Goal: Find specific page/section: Find specific page/section

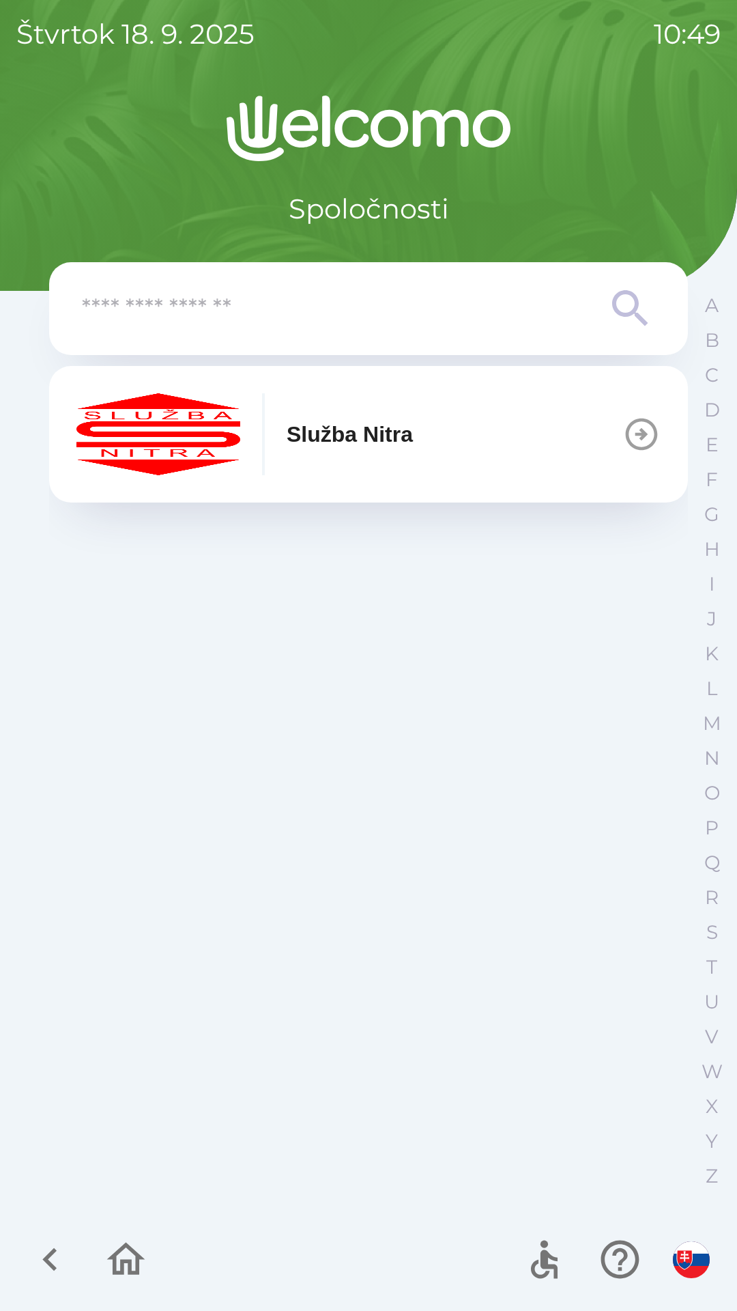
click at [169, 443] on img "button" at bounding box center [158, 434] width 164 height 82
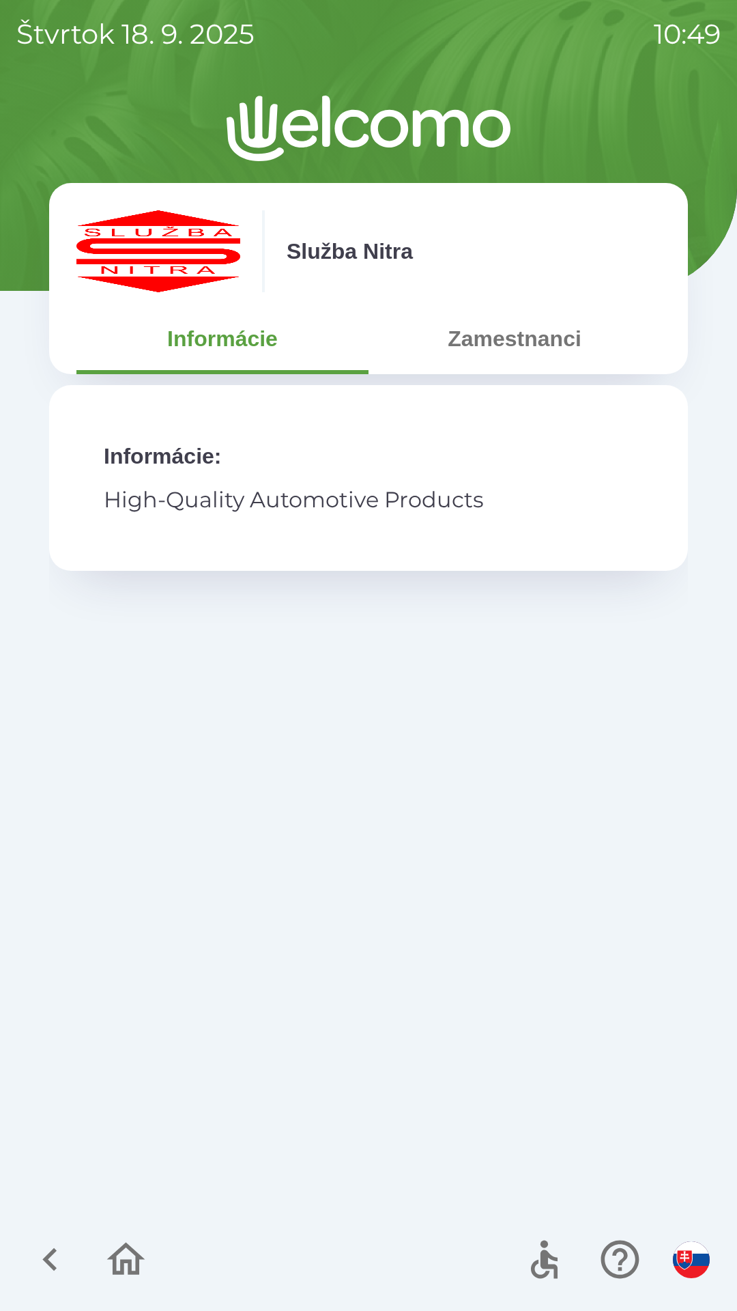
click at [522, 345] on button "Zamestnanci" at bounding box center [515, 338] width 292 height 49
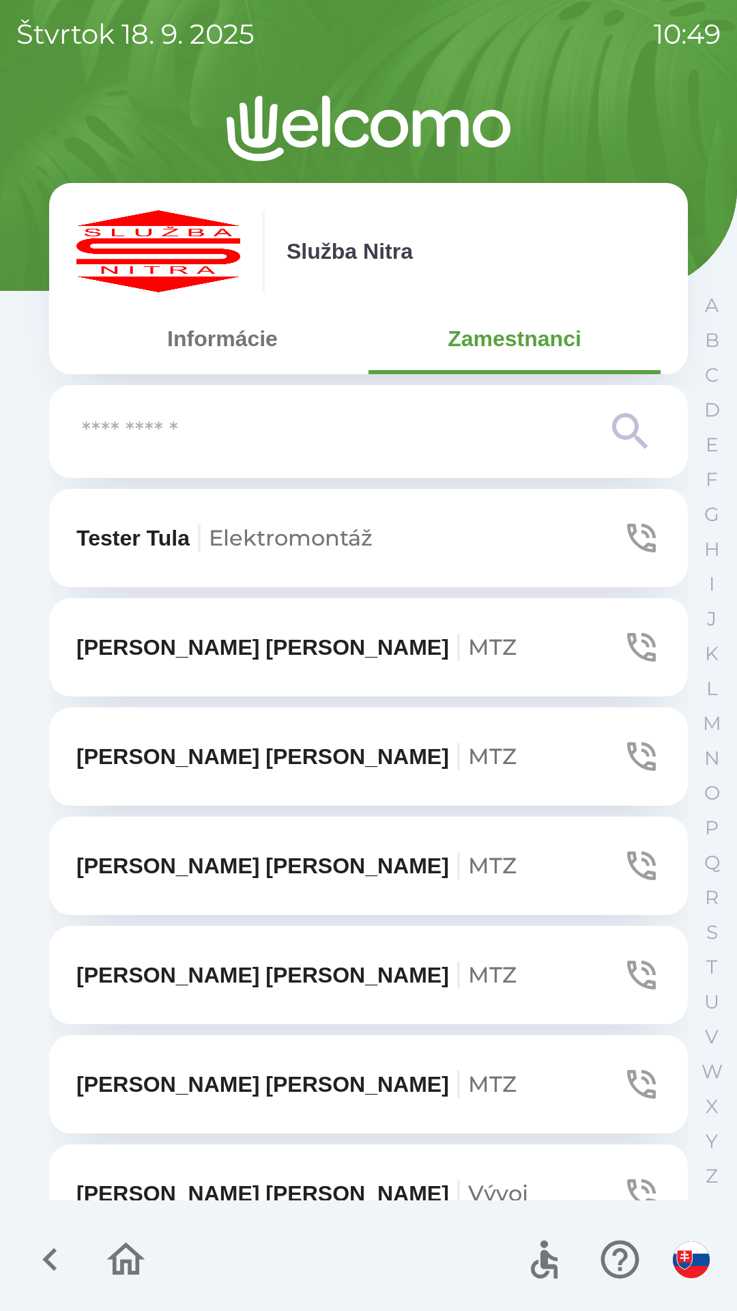
click at [613, 422] on icon at bounding box center [630, 431] width 49 height 49
click at [625, 423] on icon at bounding box center [630, 431] width 49 height 49
click at [711, 373] on p "C" at bounding box center [712, 375] width 14 height 24
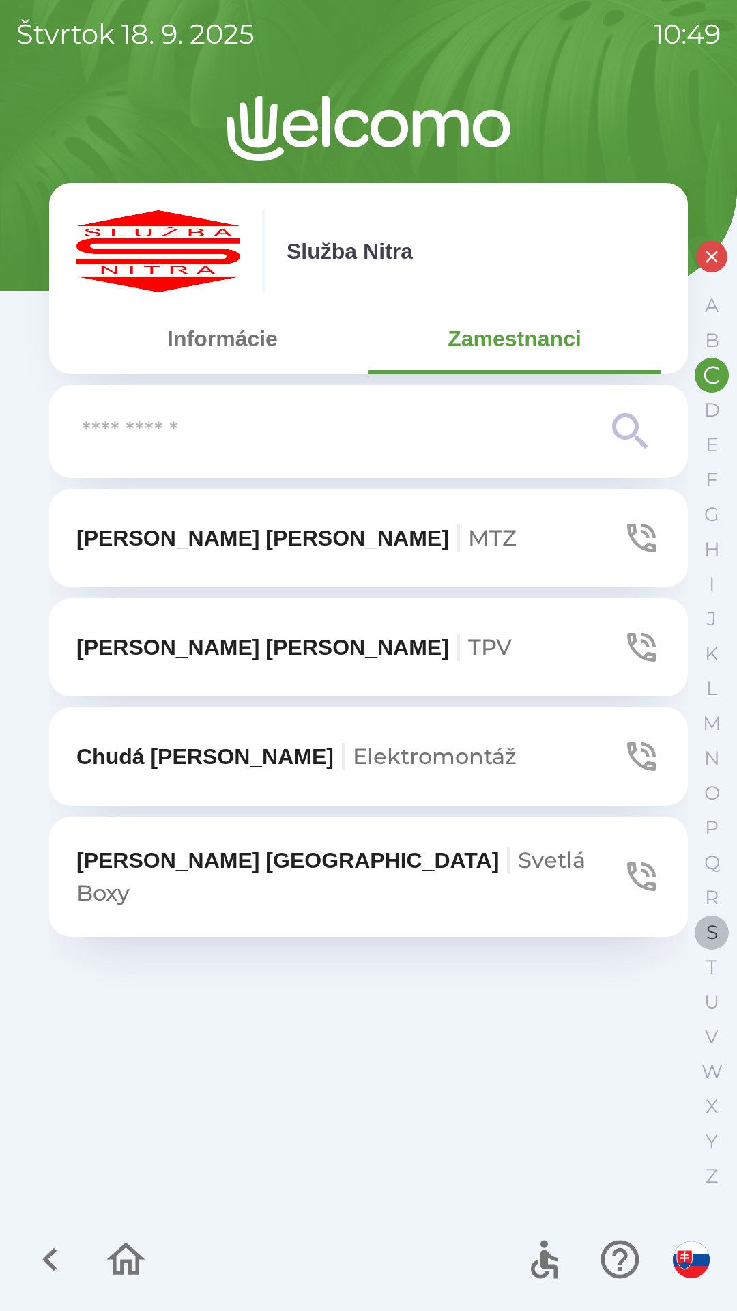
click at [711, 922] on p "S" at bounding box center [713, 932] width 12 height 24
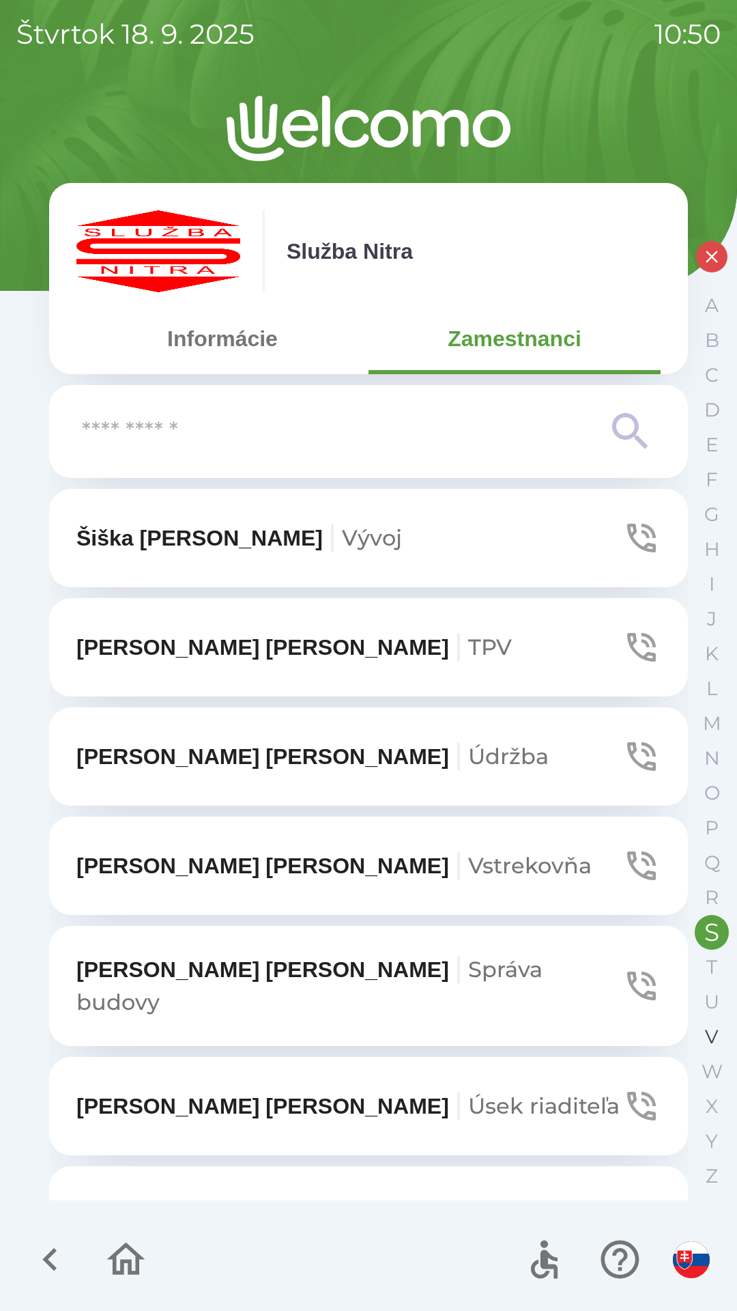
click at [709, 1032] on p "V" at bounding box center [712, 1037] width 14 height 24
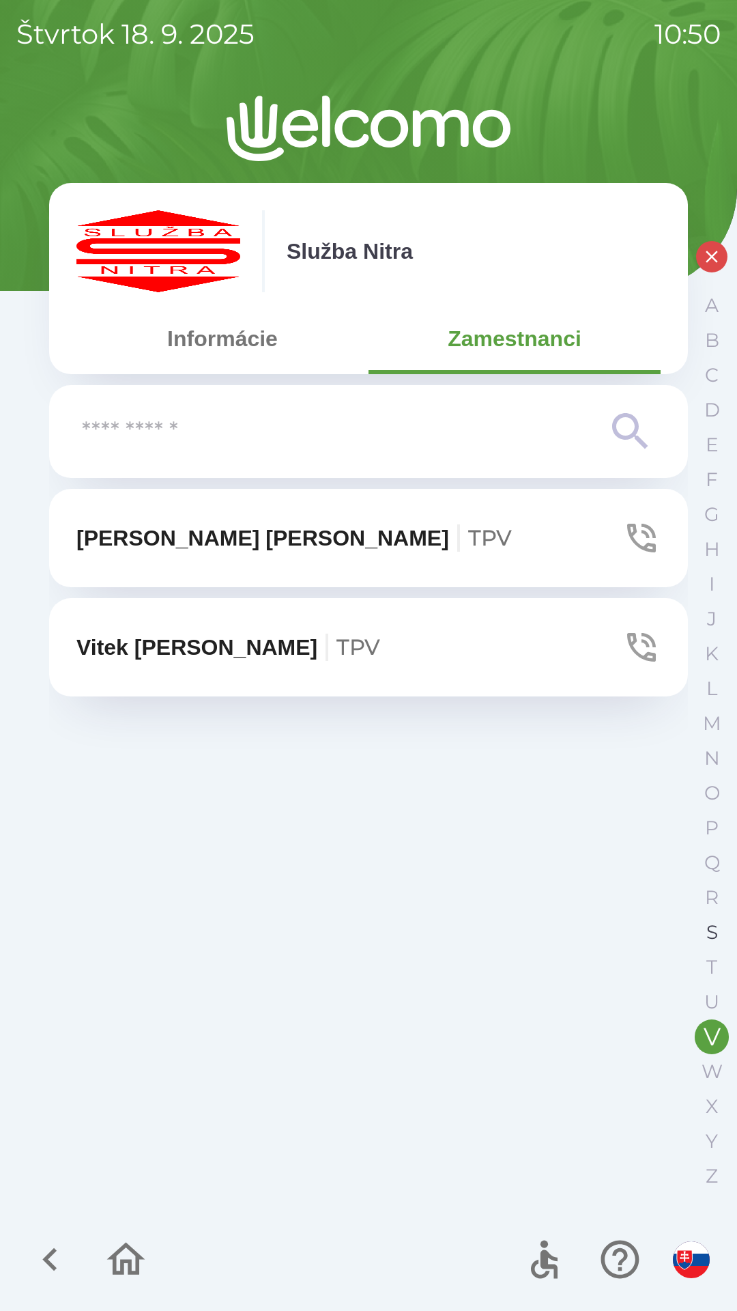
click at [711, 923] on p "S" at bounding box center [713, 932] width 12 height 24
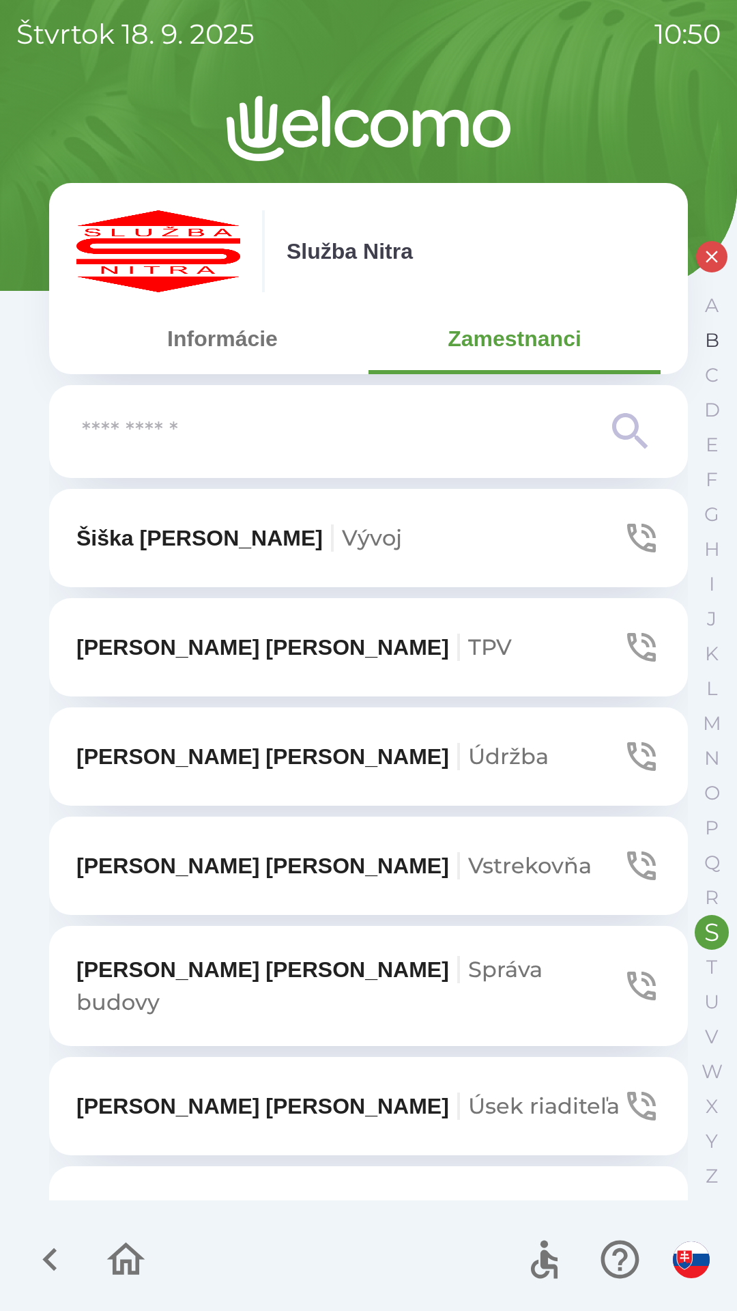
click at [711, 339] on p "B" at bounding box center [712, 340] width 14 height 24
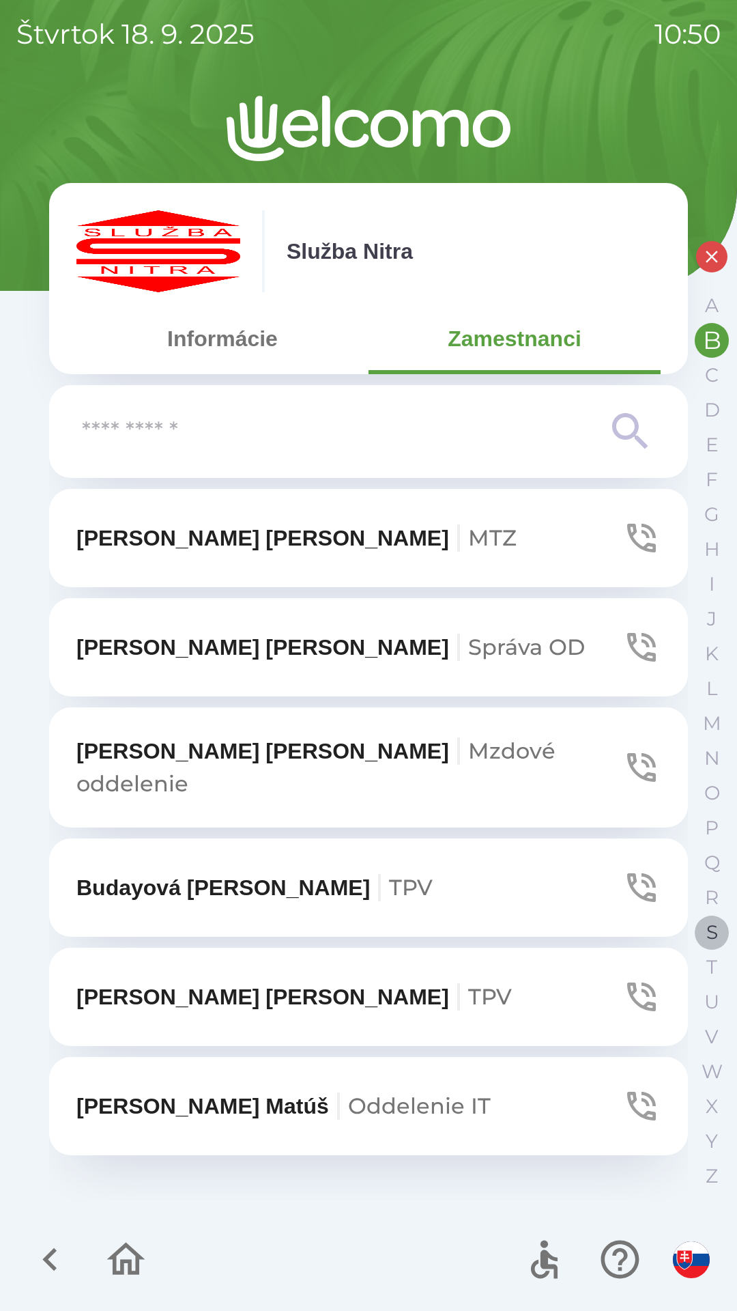
click at [710, 930] on p "S" at bounding box center [713, 932] width 12 height 24
